Goal: Task Accomplishment & Management: Use online tool/utility

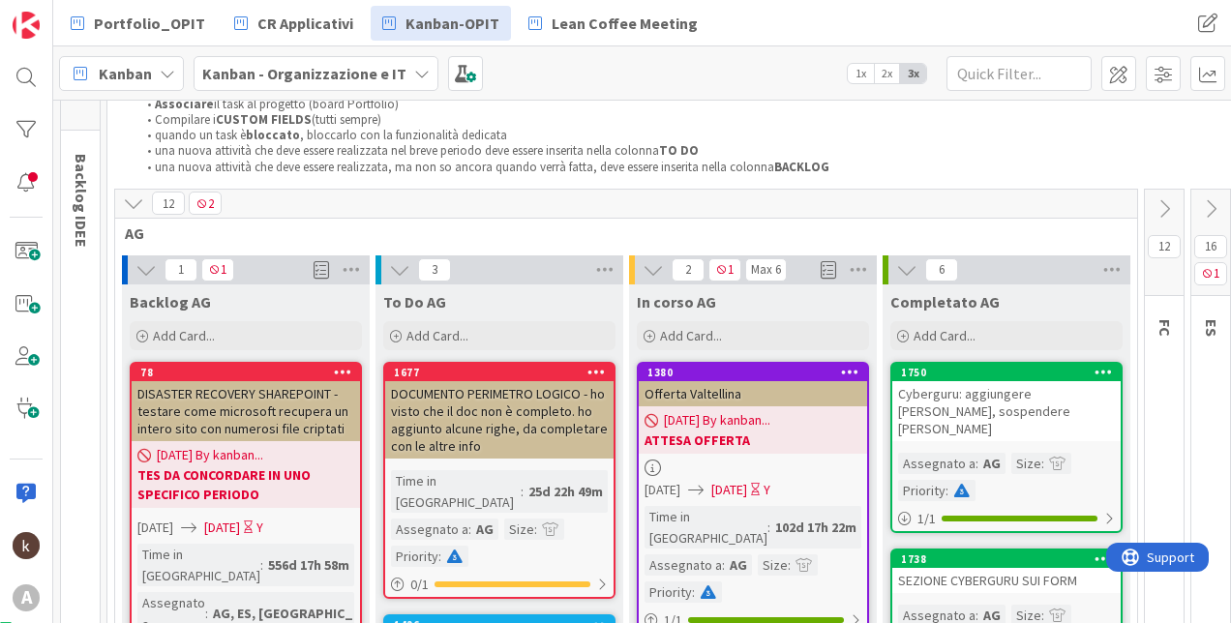
scroll to position [23, 0]
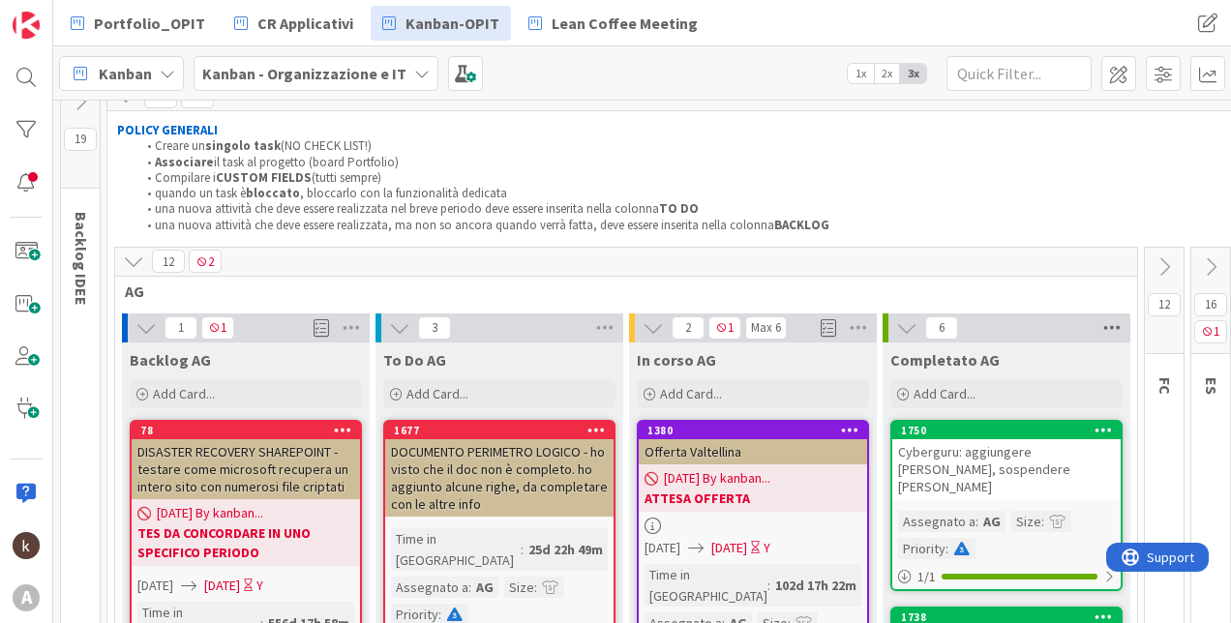
click at [1122, 327] on icon at bounding box center [1112, 328] width 25 height 29
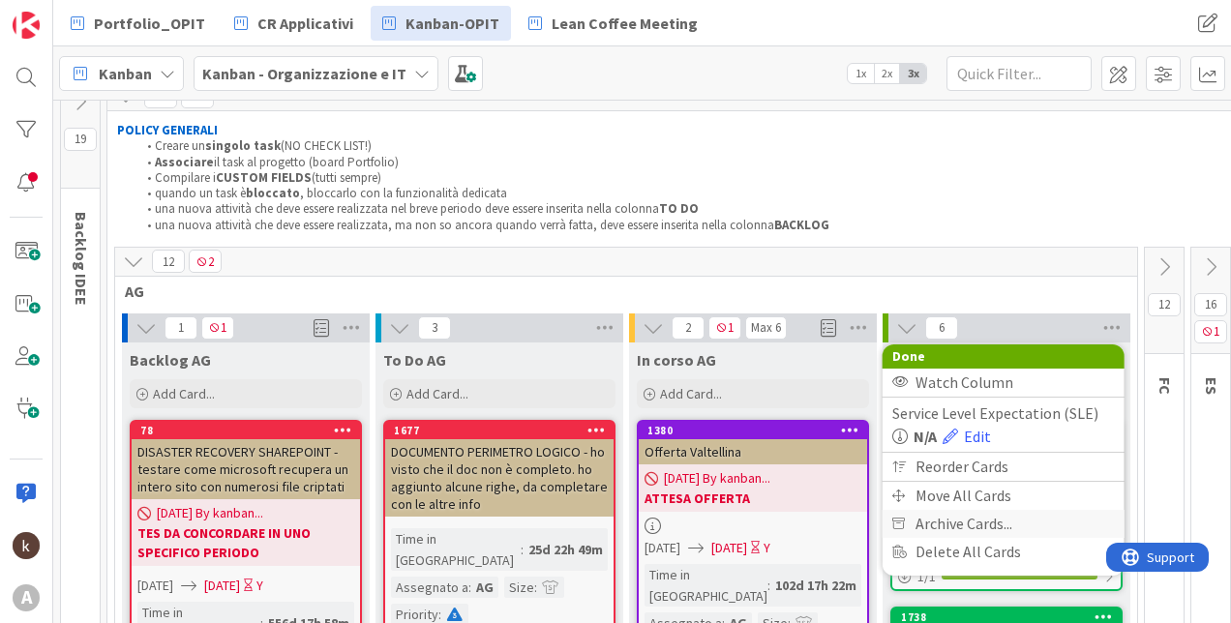
click at [945, 515] on span "Archive Cards..." at bounding box center [964, 524] width 97 height 28
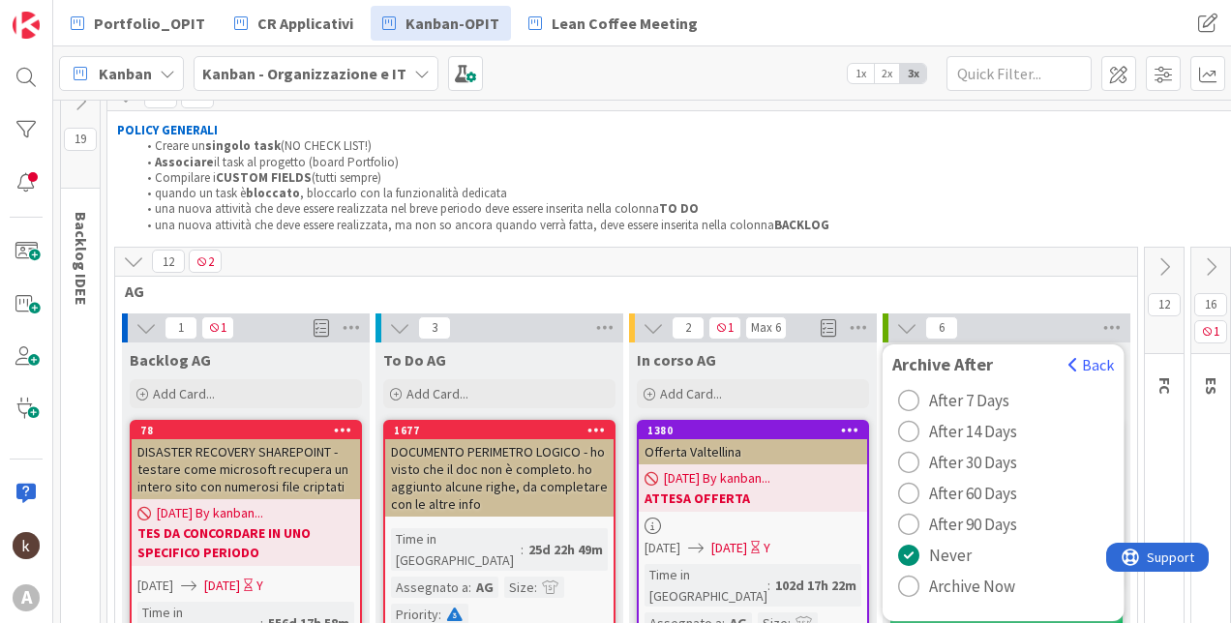
click at [981, 588] on span "Archive Now" at bounding box center [972, 586] width 86 height 29
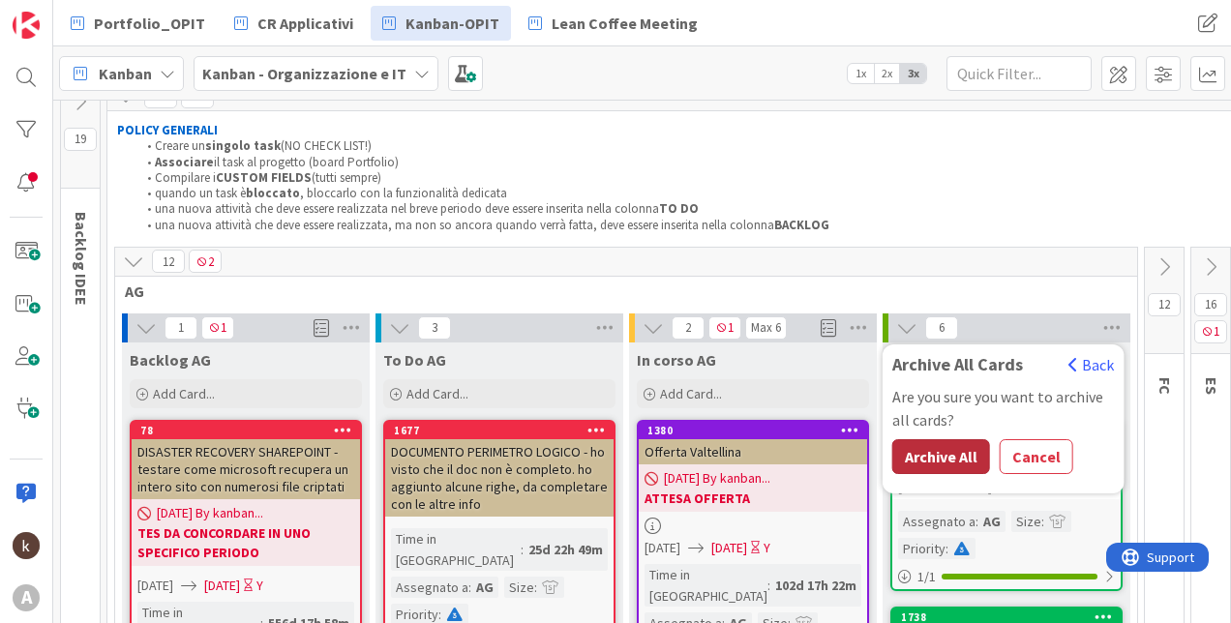
click at [945, 460] on button "Archive All" at bounding box center [941, 456] width 98 height 35
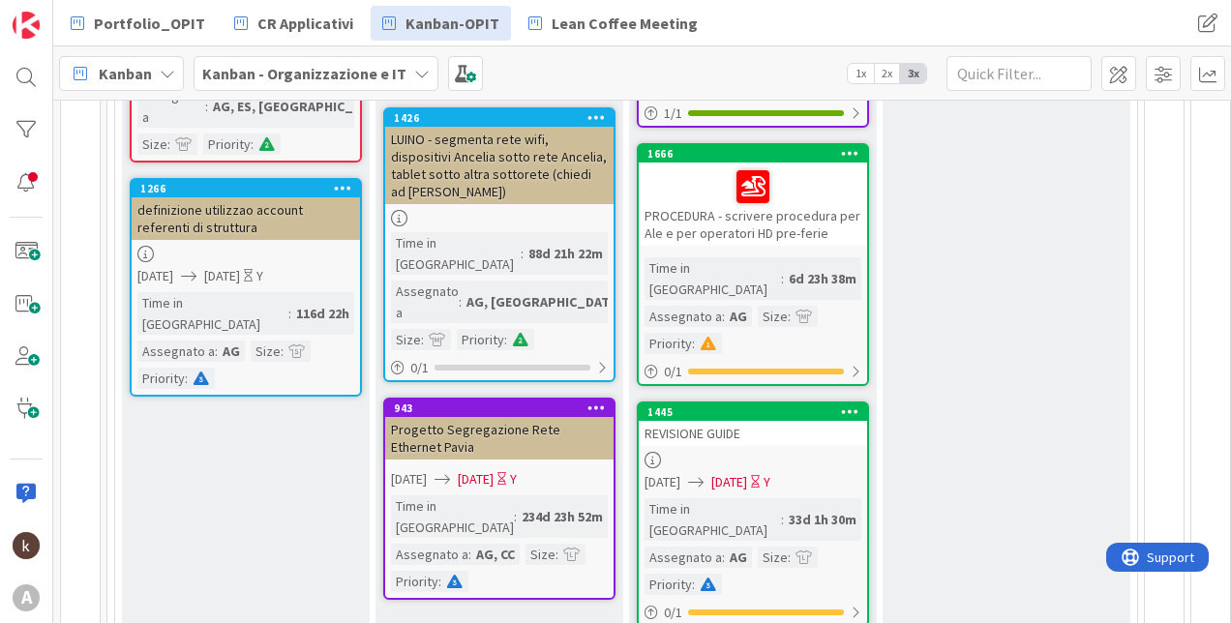
scroll to position [492, 0]
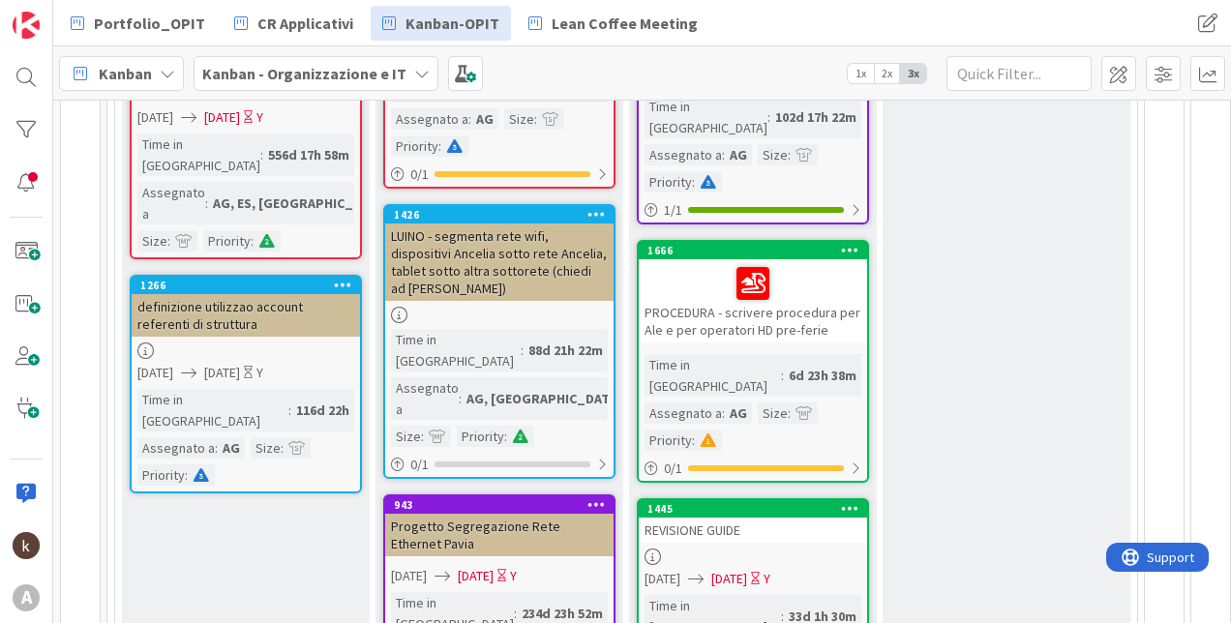
click at [745, 500] on link "1445 REVISIONE GUIDE [DATE] [DATE] Y Time in [GEOGRAPHIC_DATA] : 33d 1h 30m Ass…" at bounding box center [753, 611] width 232 height 226
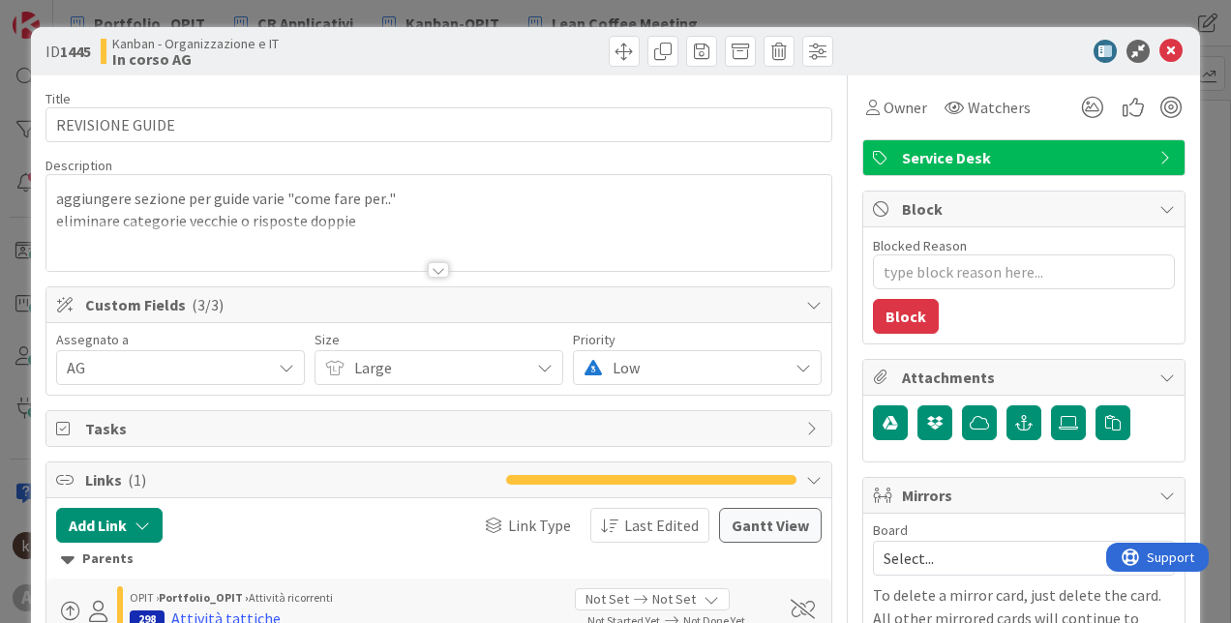
type textarea "x"
click at [1160, 50] on icon at bounding box center [1171, 51] width 23 height 23
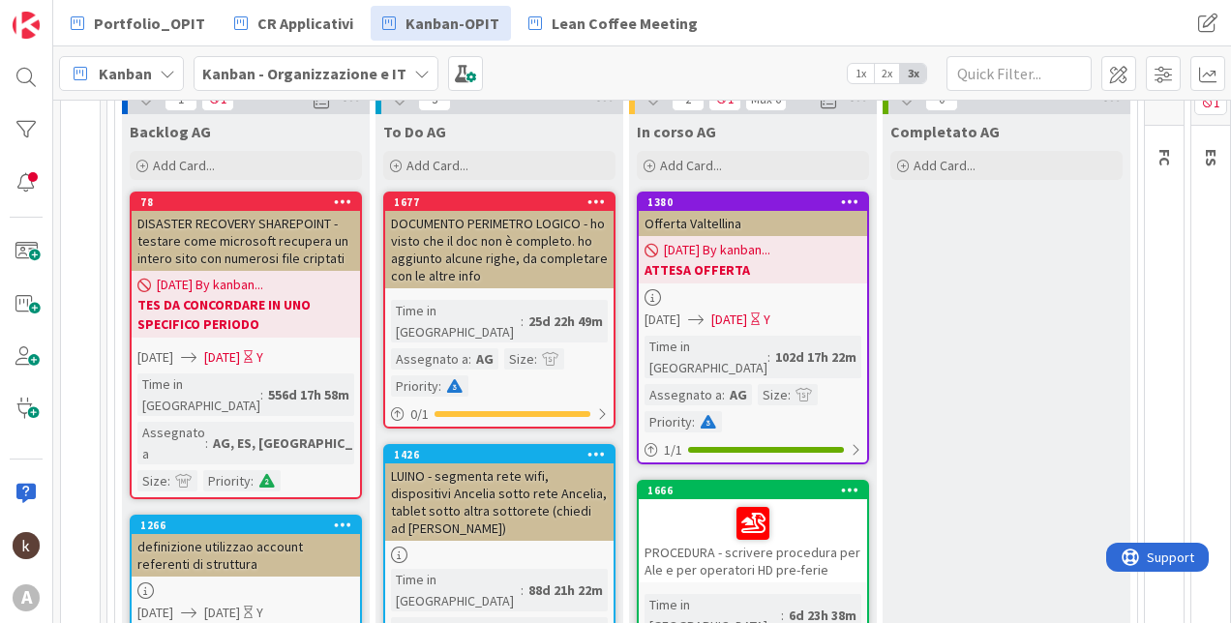
scroll to position [58, 0]
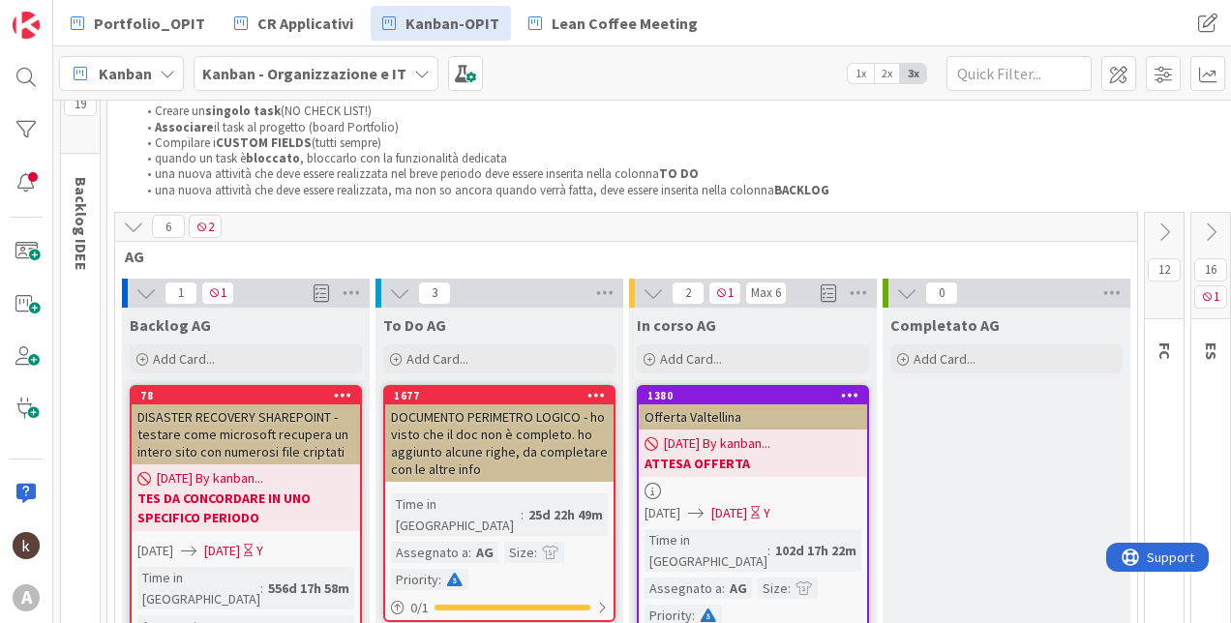
click at [135, 231] on icon at bounding box center [133, 226] width 21 height 21
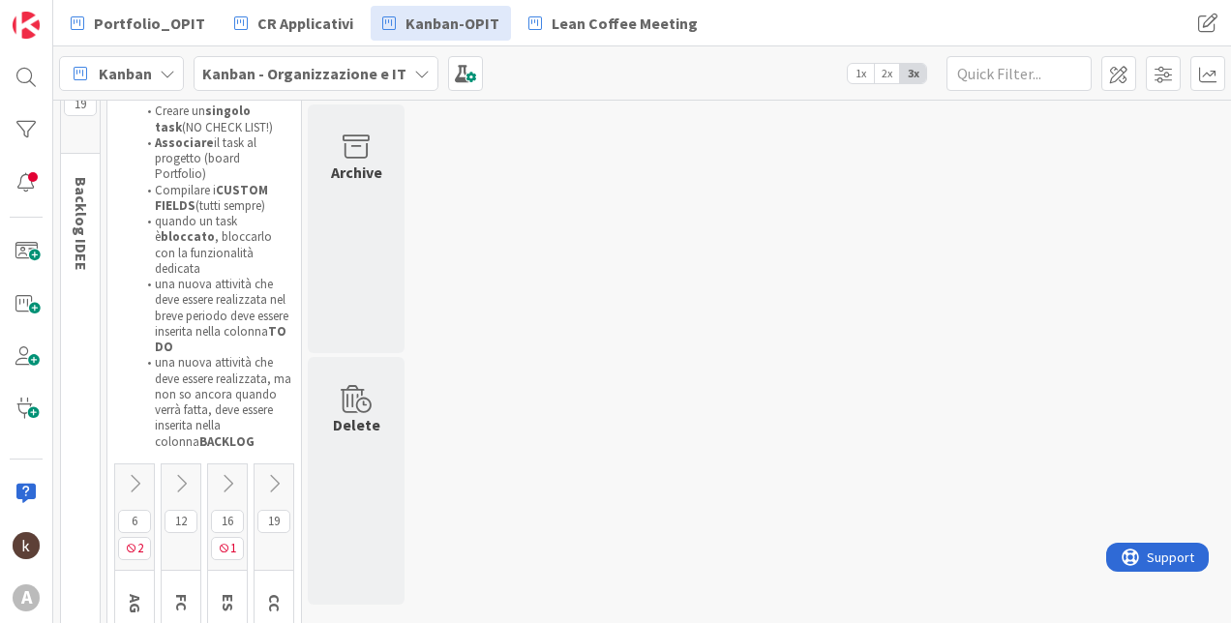
click at [268, 473] on icon at bounding box center [273, 483] width 21 height 21
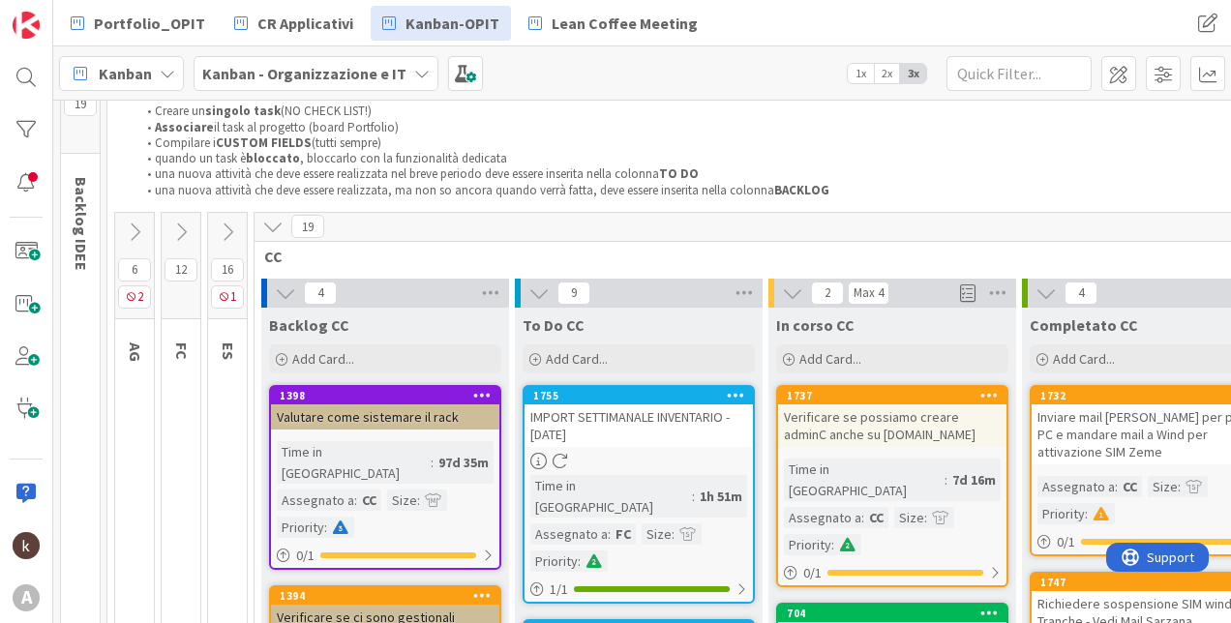
scroll to position [58, 178]
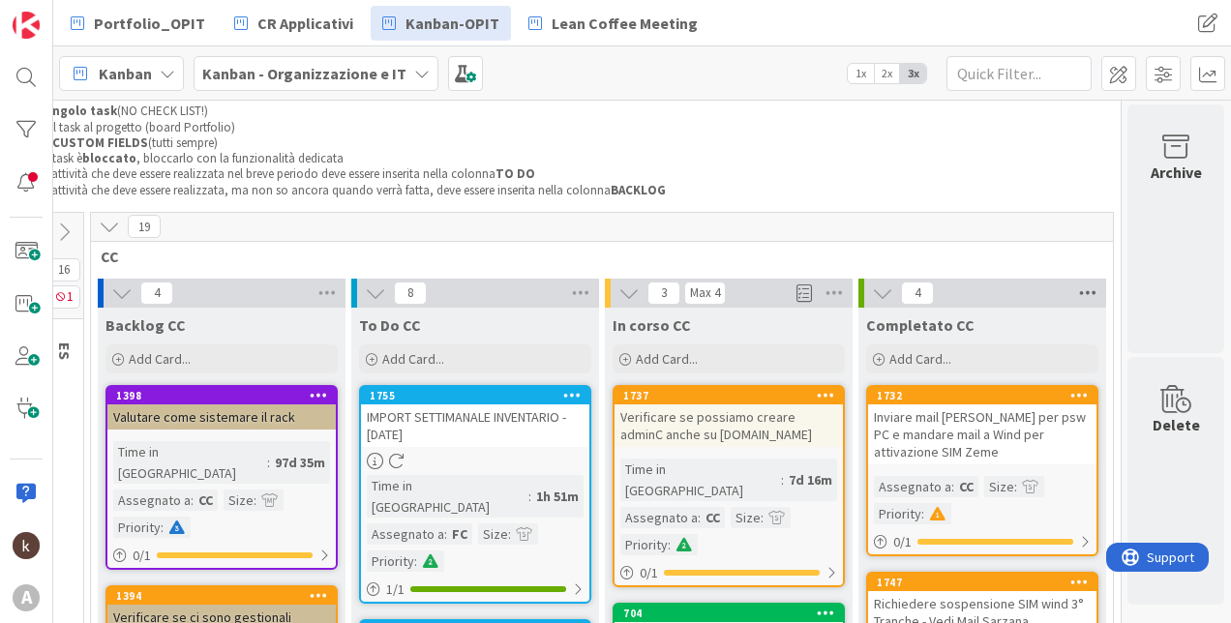
click at [1075, 287] on icon at bounding box center [1087, 293] width 25 height 29
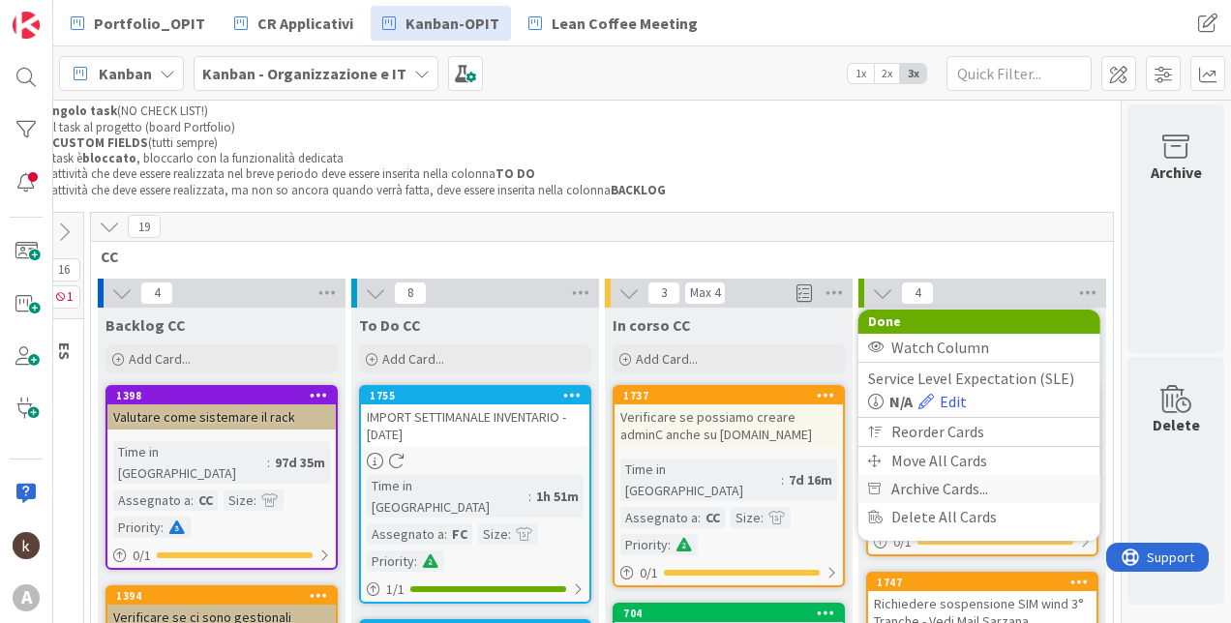
click at [891, 481] on span "Archive Cards..." at bounding box center [939, 489] width 97 height 28
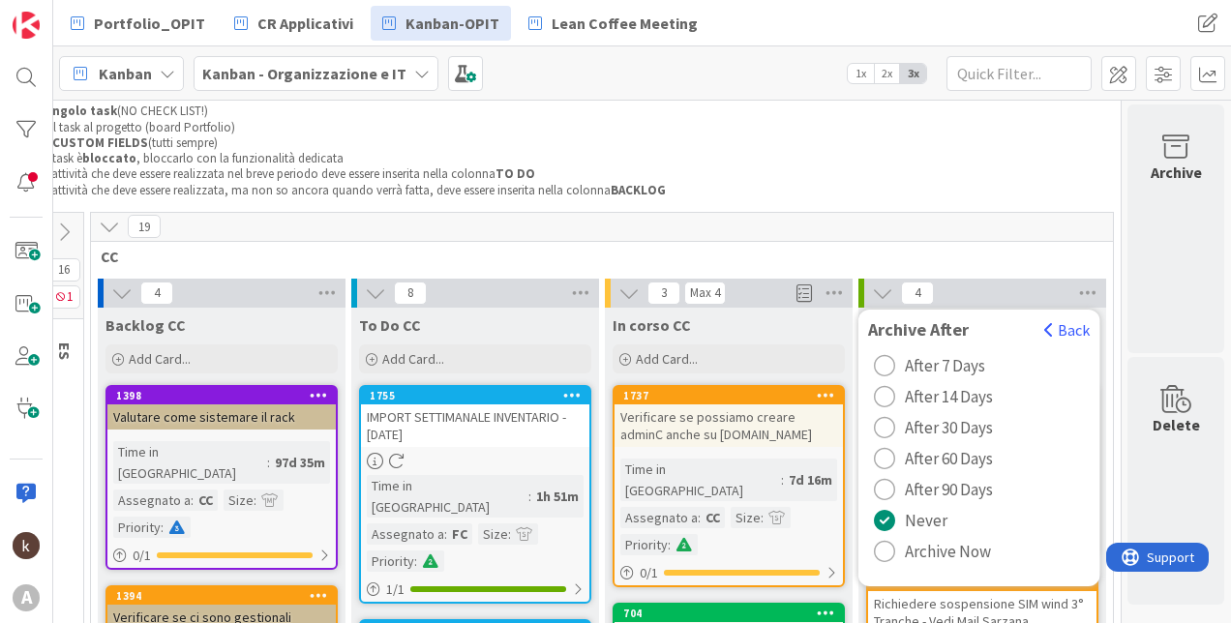
click at [933, 552] on span "Archive Now" at bounding box center [948, 551] width 86 height 29
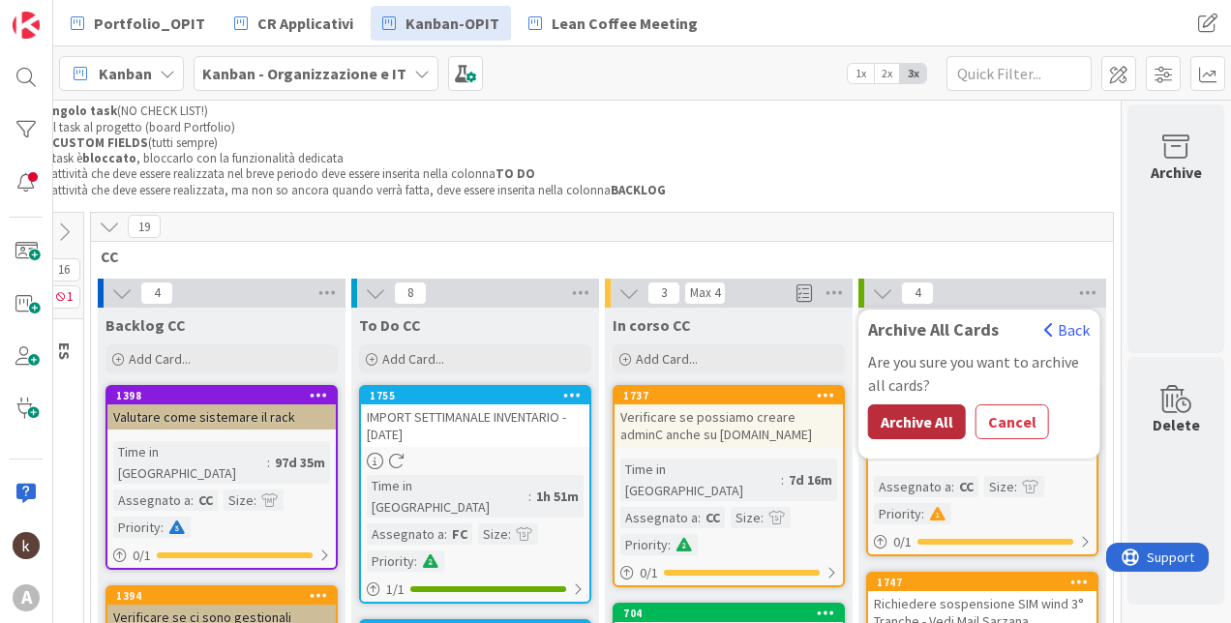
click at [898, 421] on button "Archive All" at bounding box center [917, 422] width 98 height 35
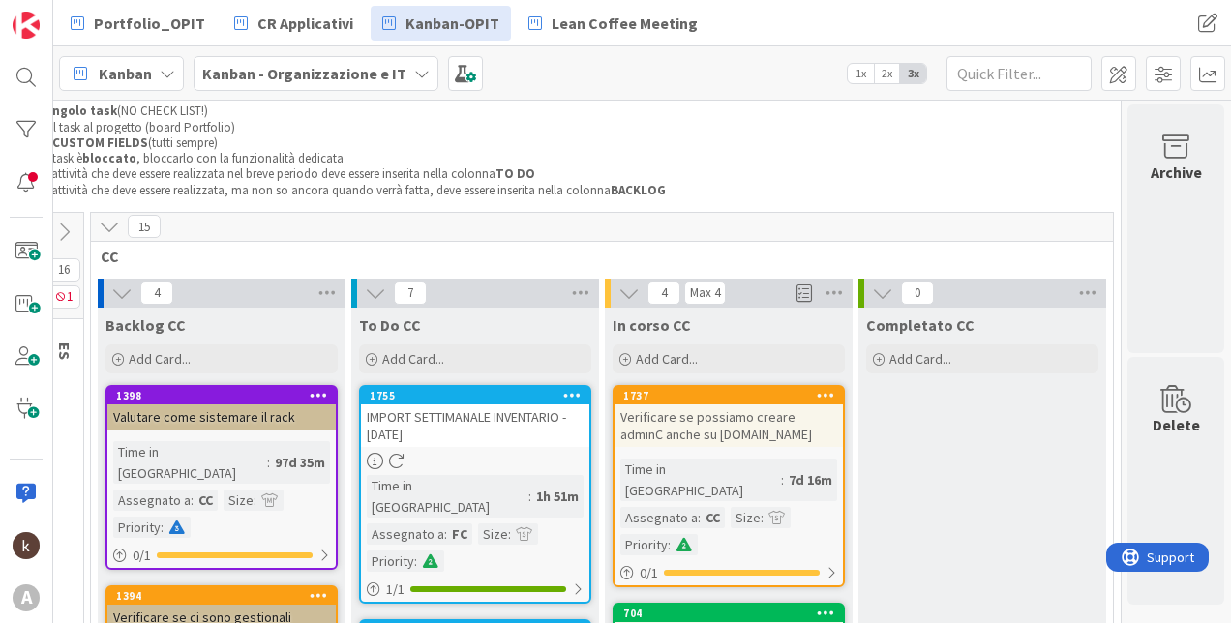
click at [99, 230] on icon at bounding box center [109, 226] width 21 height 21
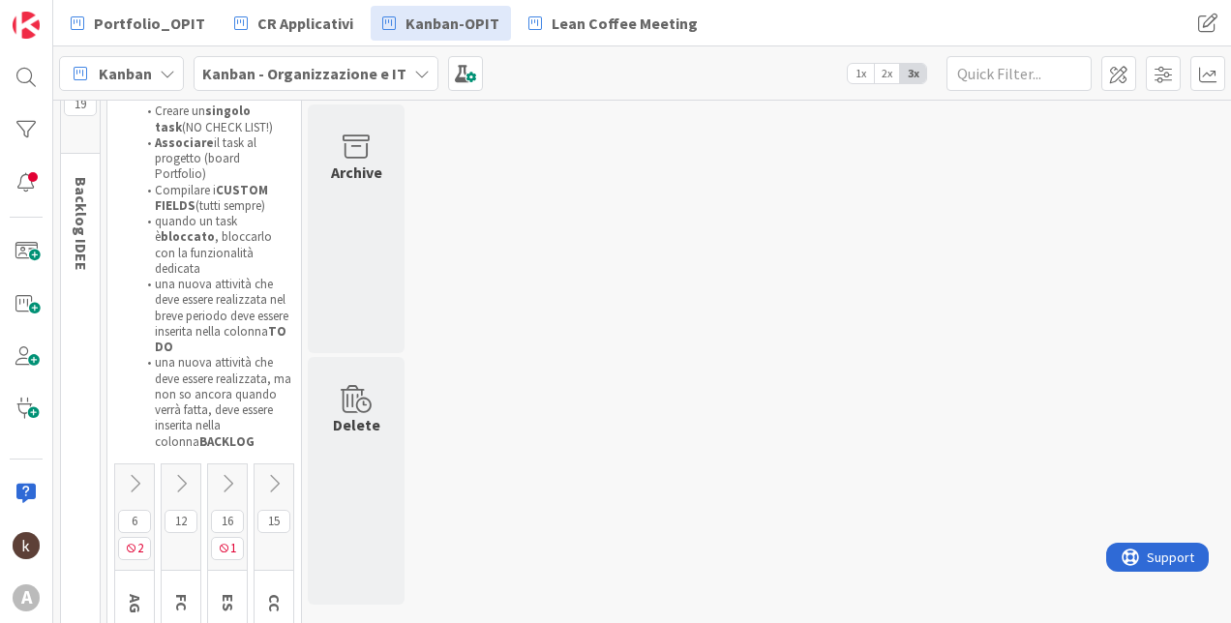
click at [220, 473] on icon at bounding box center [227, 483] width 21 height 21
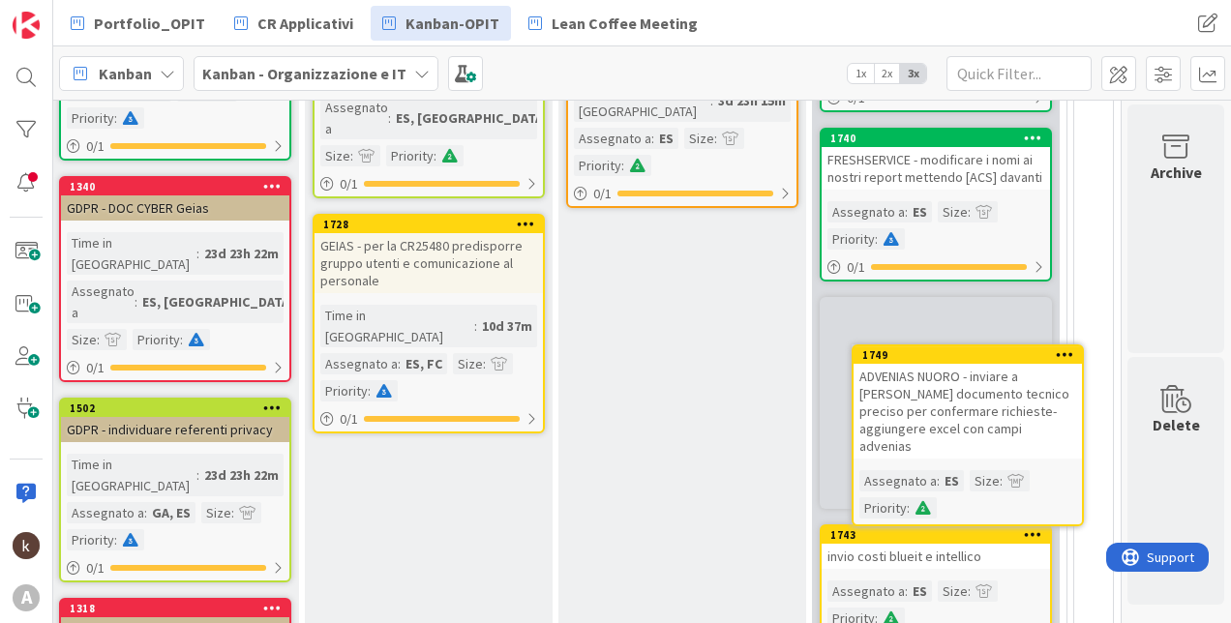
scroll to position [493, 178]
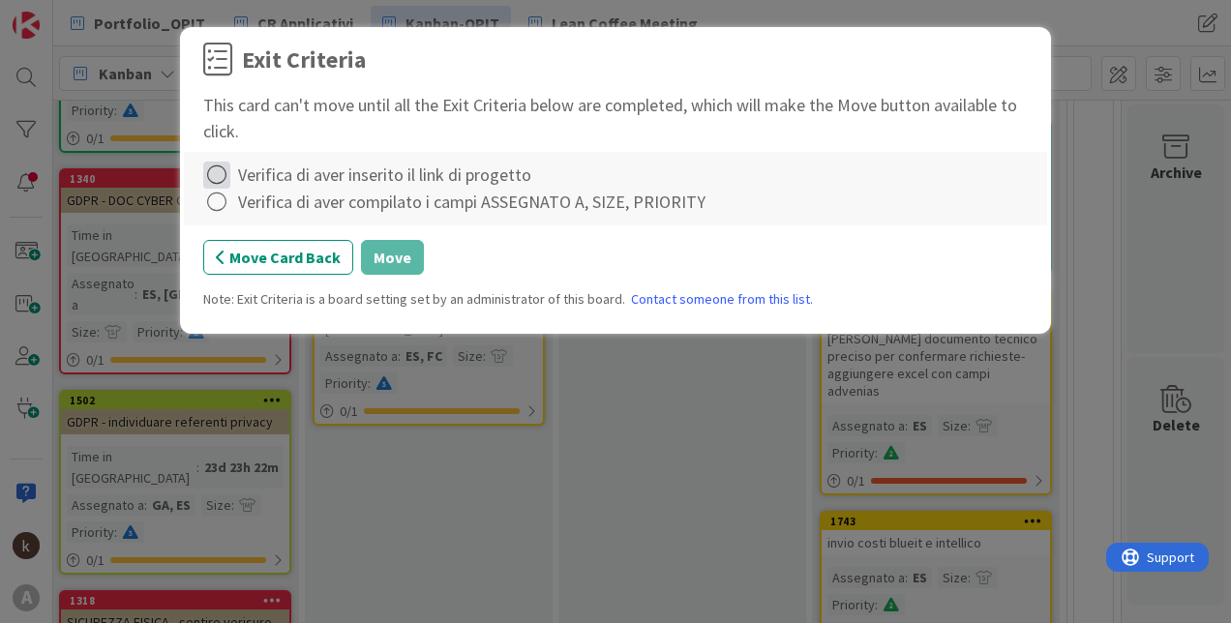
click at [215, 167] on icon at bounding box center [216, 175] width 27 height 27
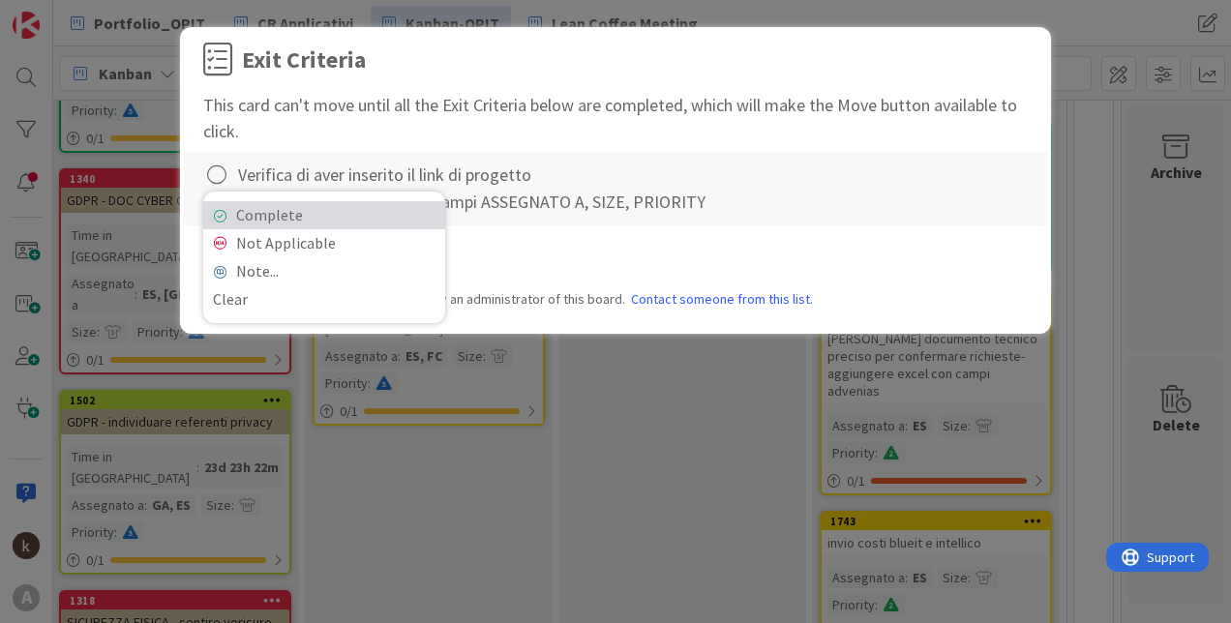
click at [329, 225] on link "Complete" at bounding box center [324, 215] width 242 height 28
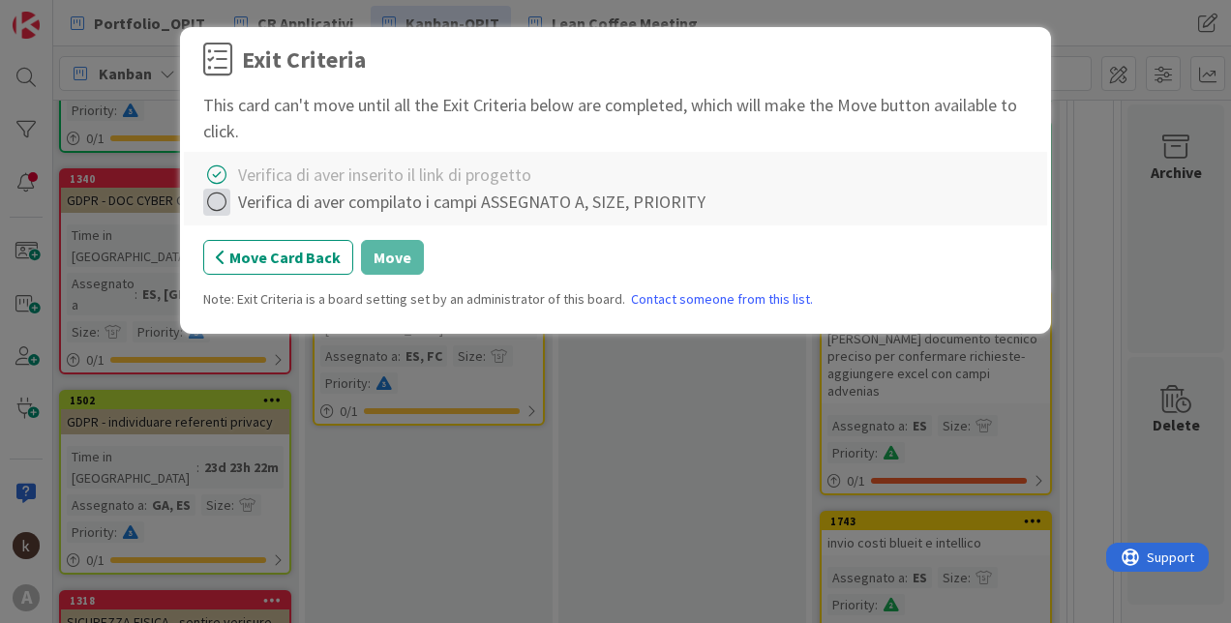
click at [221, 205] on icon at bounding box center [216, 202] width 27 height 27
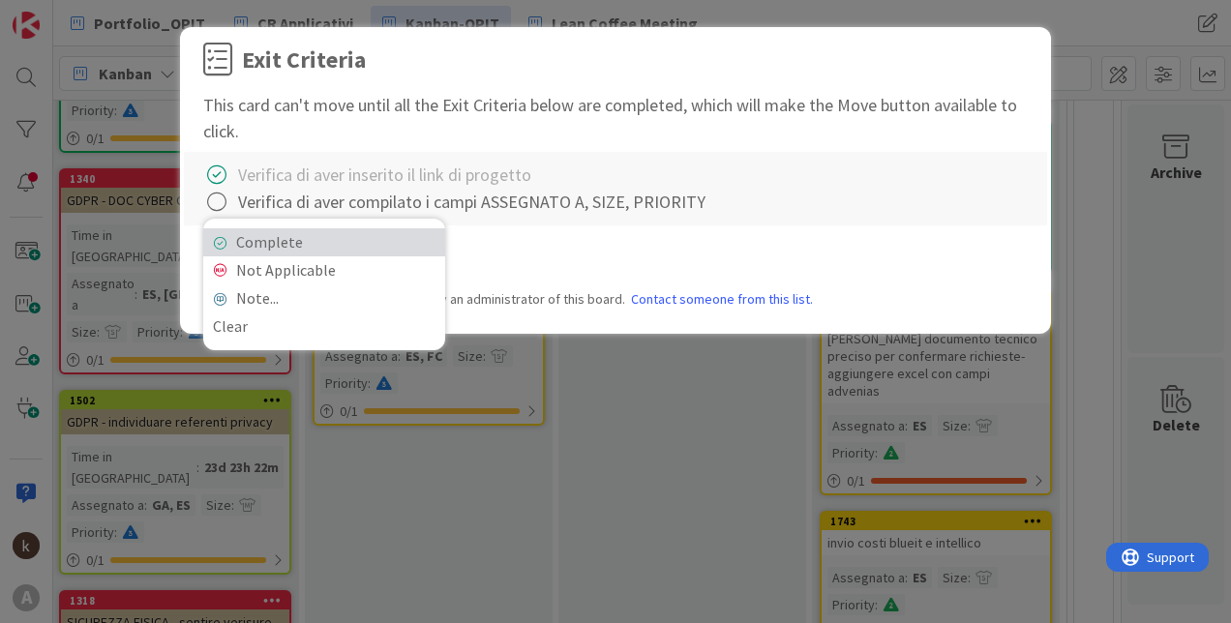
click at [287, 250] on link "Complete" at bounding box center [324, 242] width 242 height 28
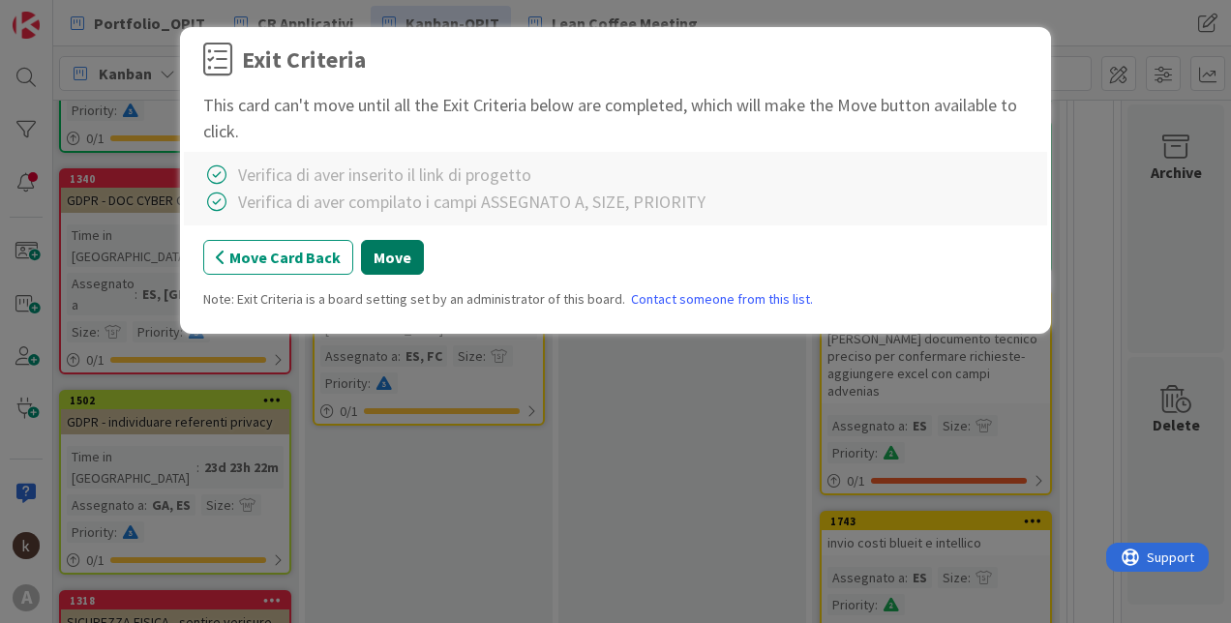
click at [392, 266] on button "Move" at bounding box center [392, 257] width 63 height 35
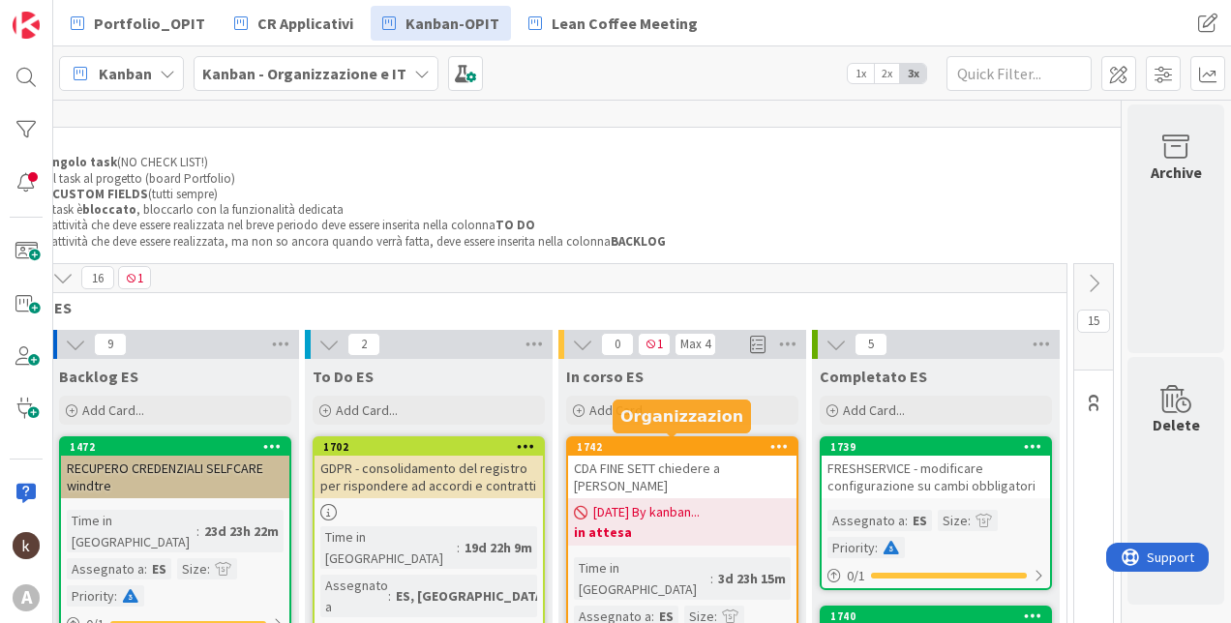
scroll to position [0, 178]
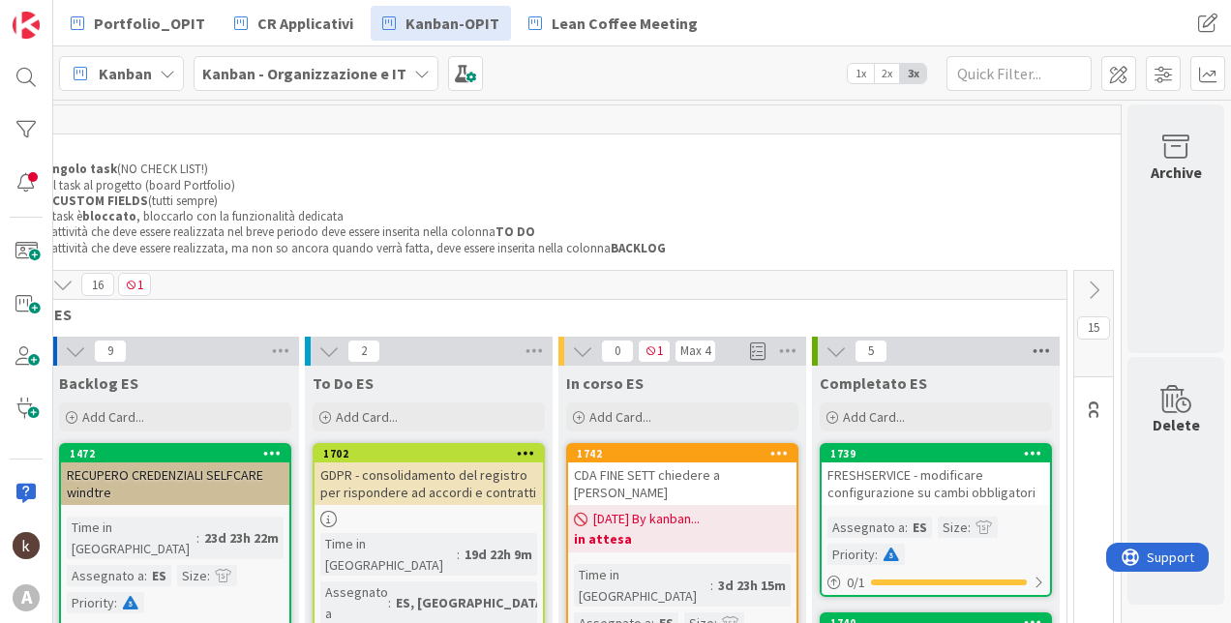
click at [1029, 350] on icon at bounding box center [1041, 351] width 25 height 29
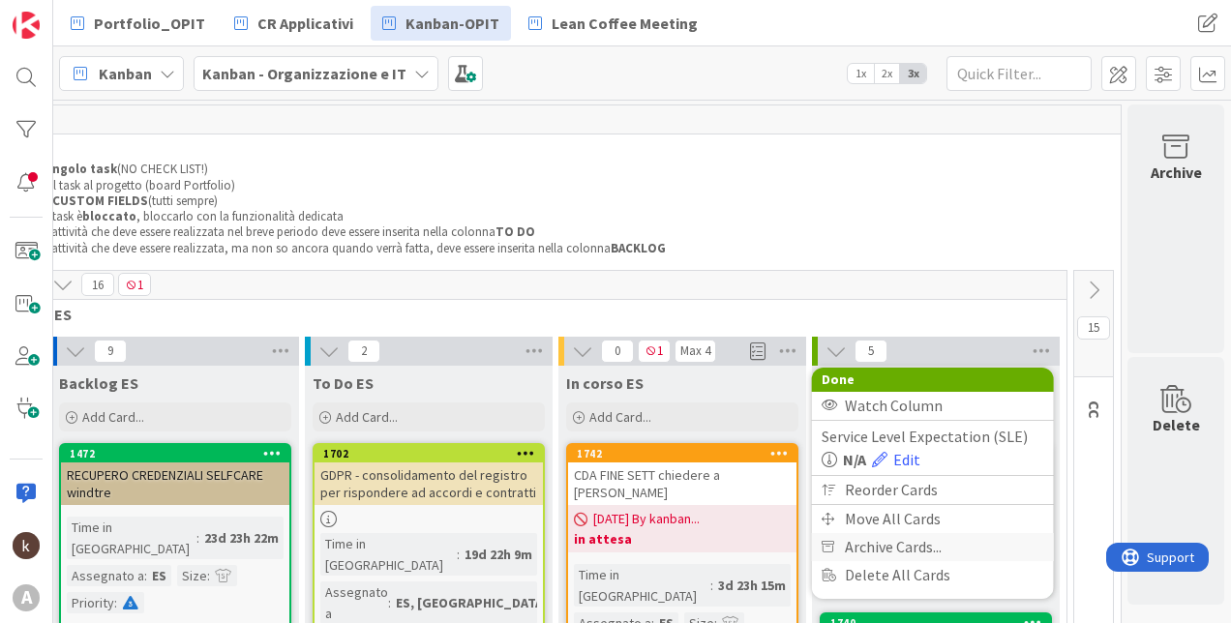
click at [888, 539] on span "Archive Cards..." at bounding box center [893, 547] width 97 height 28
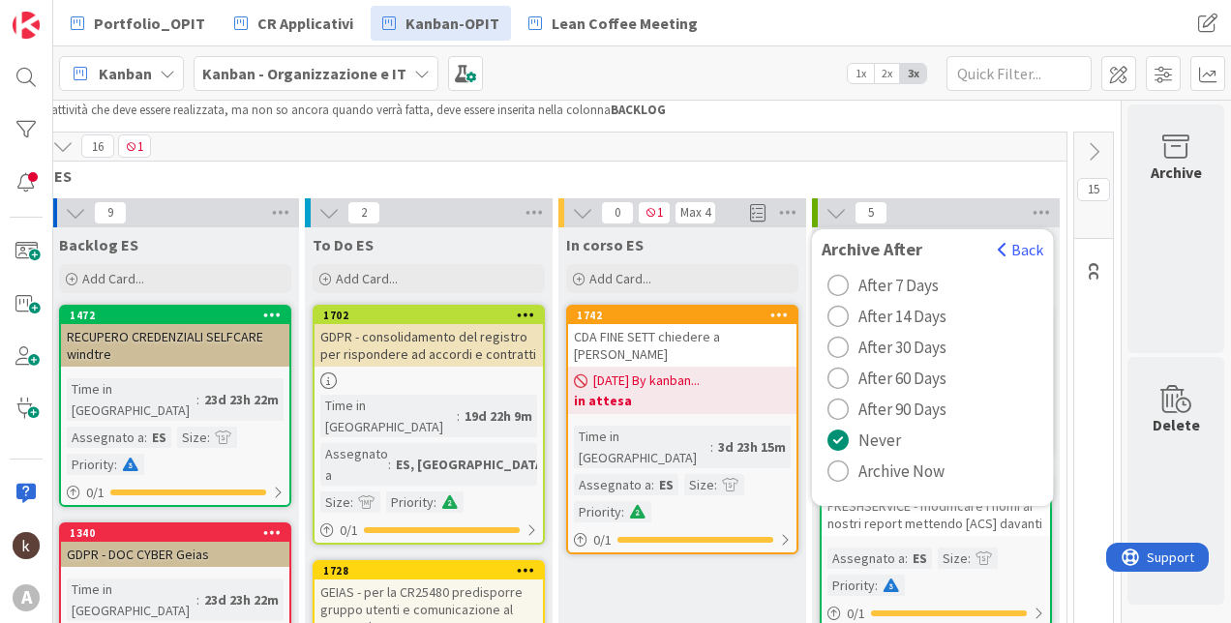
scroll to position [194, 178]
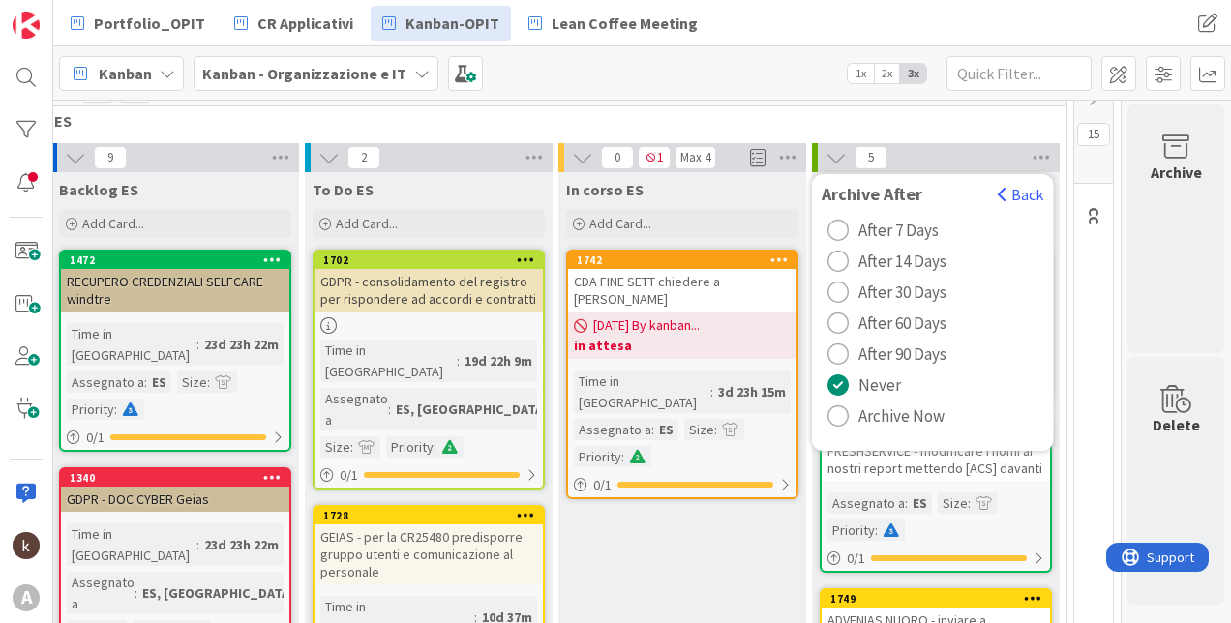
click at [859, 409] on span "Archive Now" at bounding box center [902, 416] width 86 height 29
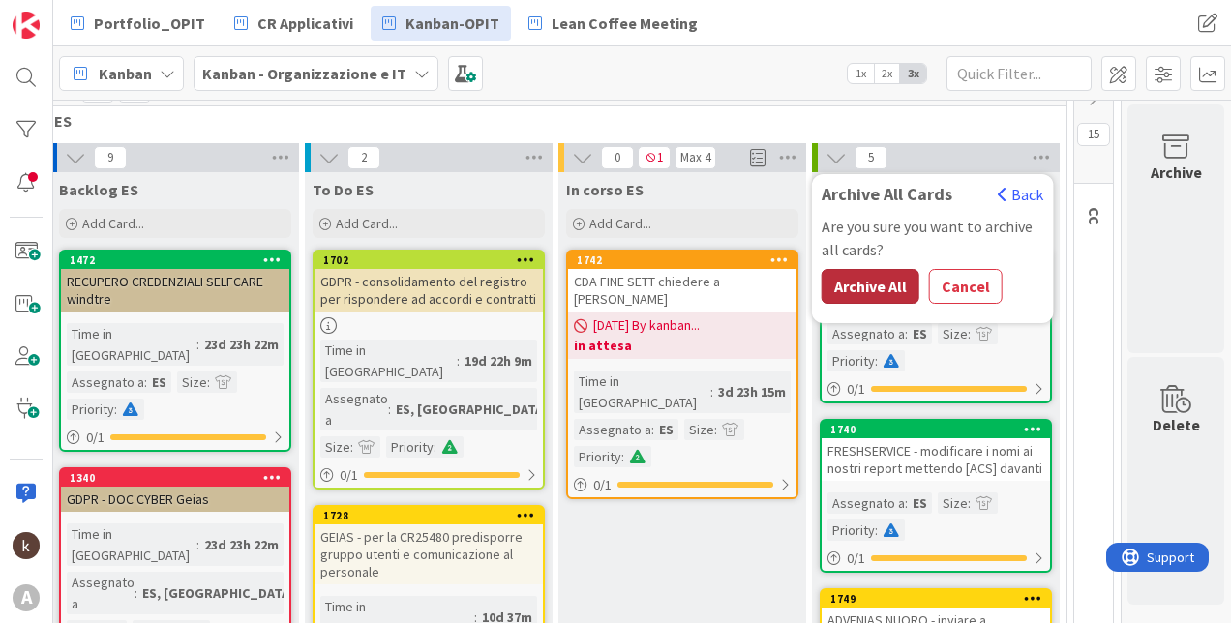
click at [863, 287] on button "Archive All" at bounding box center [871, 286] width 98 height 35
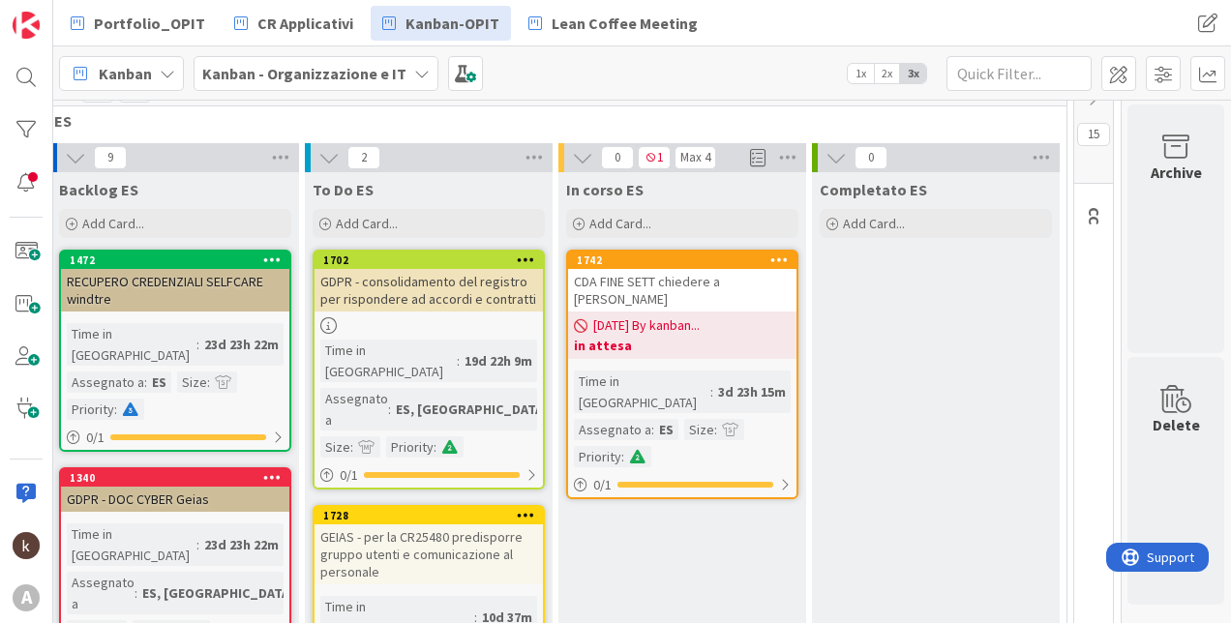
click at [828, 153] on icon at bounding box center [836, 157] width 21 height 21
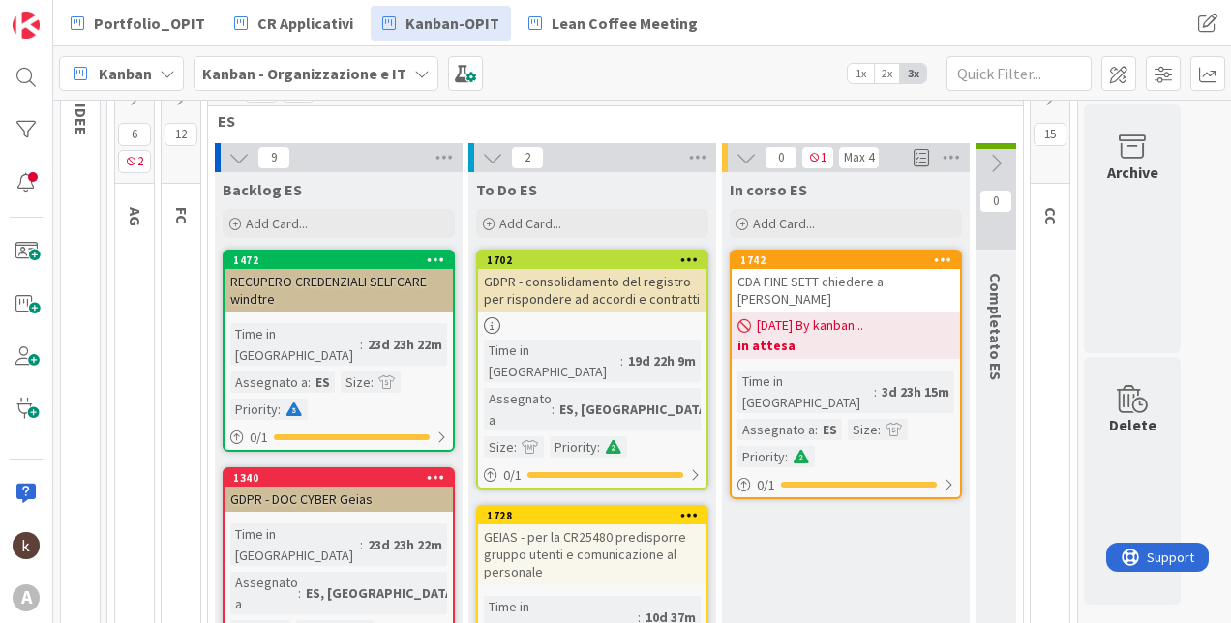
scroll to position [194, 0]
